Goal: Information Seeking & Learning: Learn about a topic

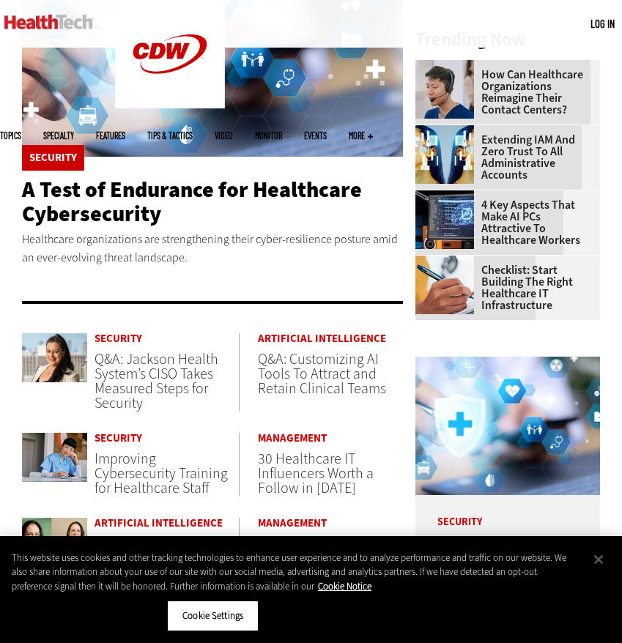
scroll to position [415, 0]
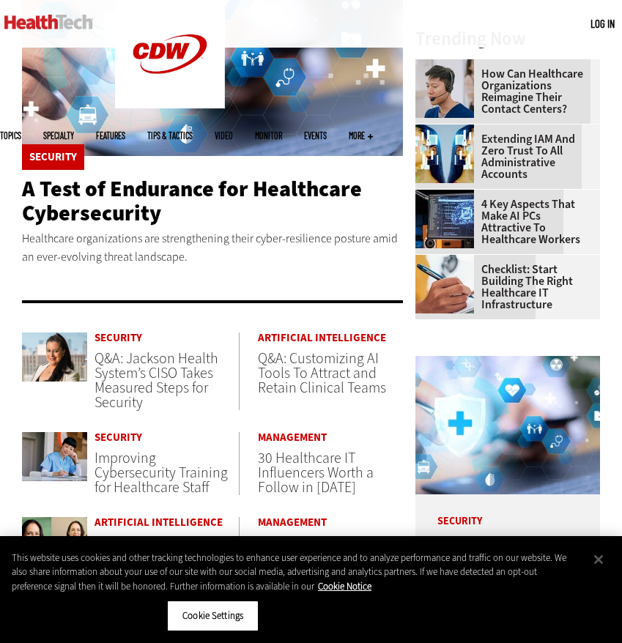
click at [187, 229] on p "Healthcare organizations are strengthening their cyber-resilience posture amid …" at bounding box center [212, 247] width 381 height 37
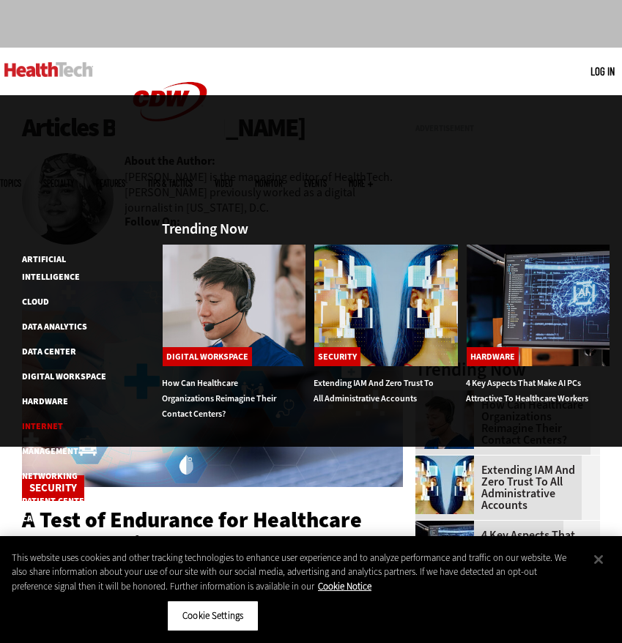
scroll to position [86, 0]
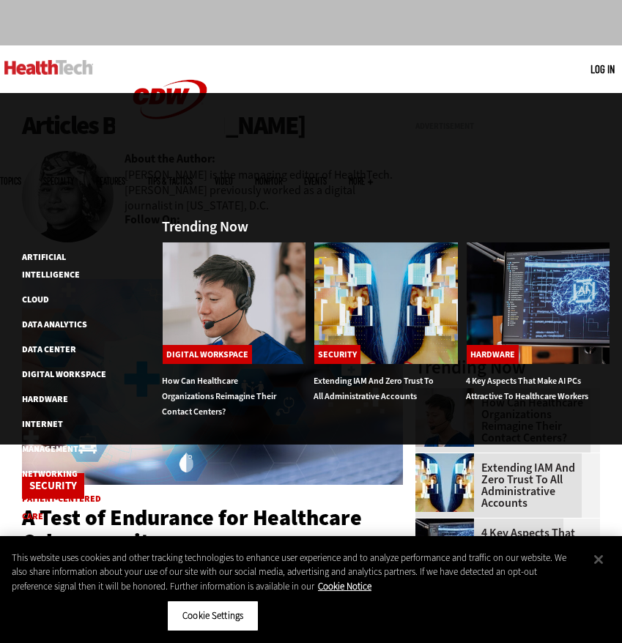
click at [57, 493] on link "Patient-Centered Care" at bounding box center [61, 507] width 79 height 29
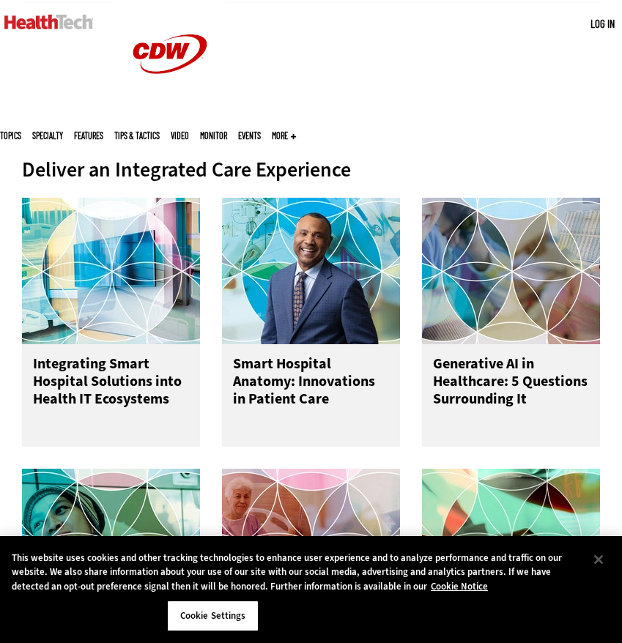
scroll to position [430, 0]
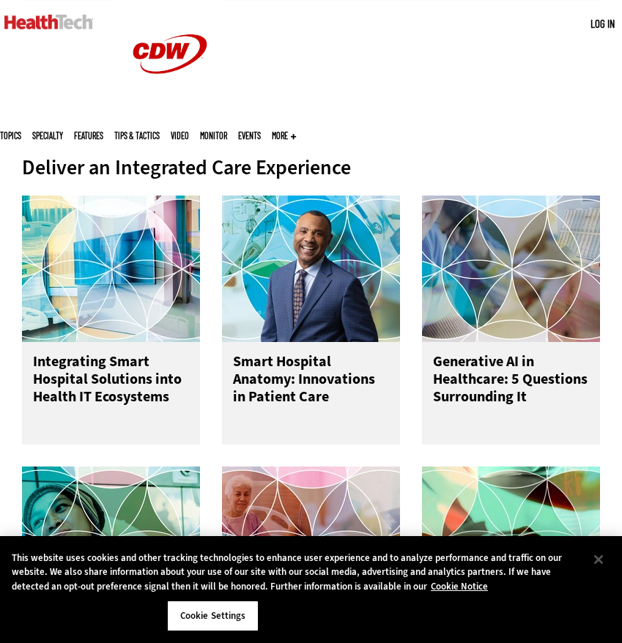
click at [57, 386] on h3 "Integrating Smart Hospital Solutions into Health IT Ecosystems" at bounding box center [111, 382] width 156 height 59
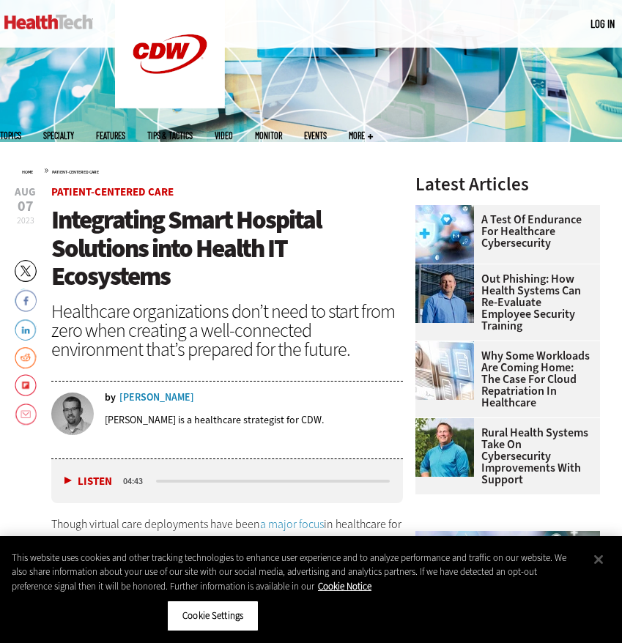
click at [154, 396] on div "[PERSON_NAME]" at bounding box center [156, 398] width 75 height 10
